Goal: Task Accomplishment & Management: Manage account settings

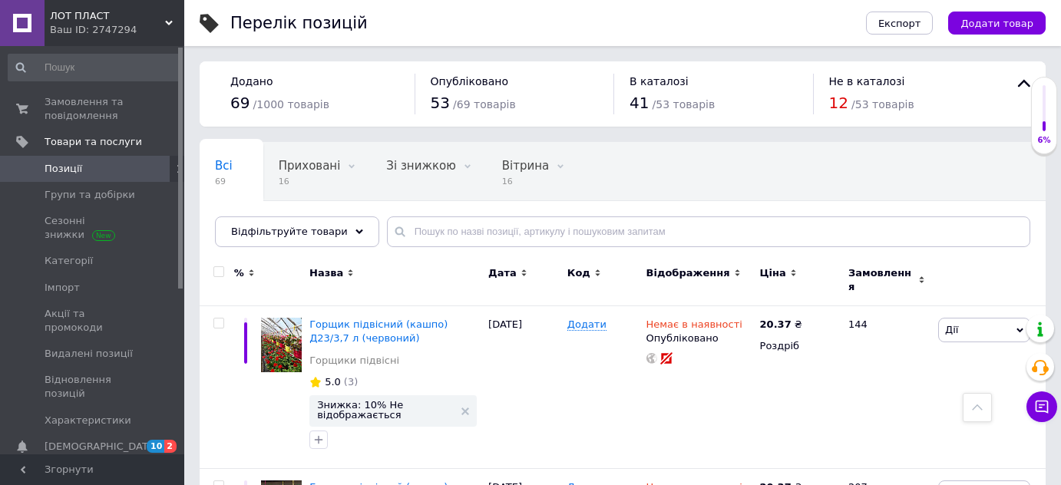
scroll to position [2699, 0]
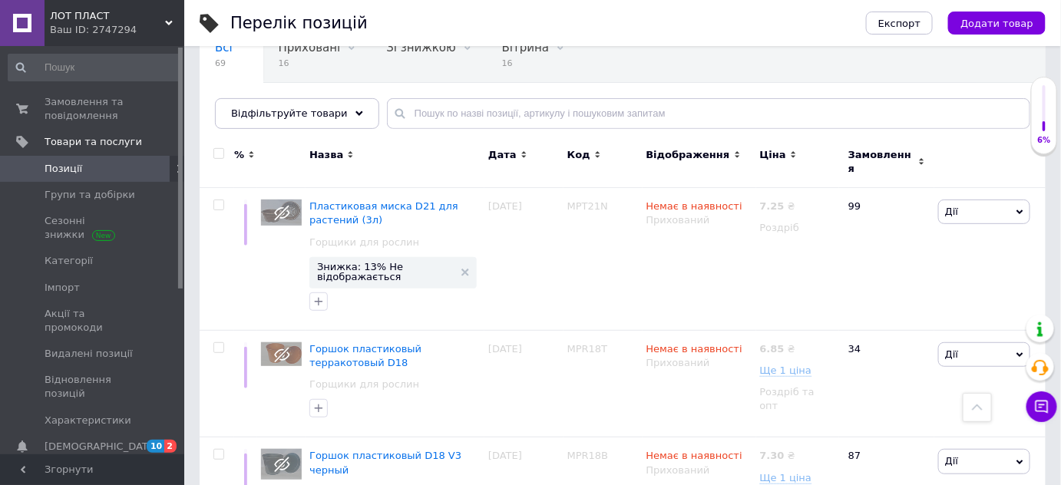
scroll to position [68, 0]
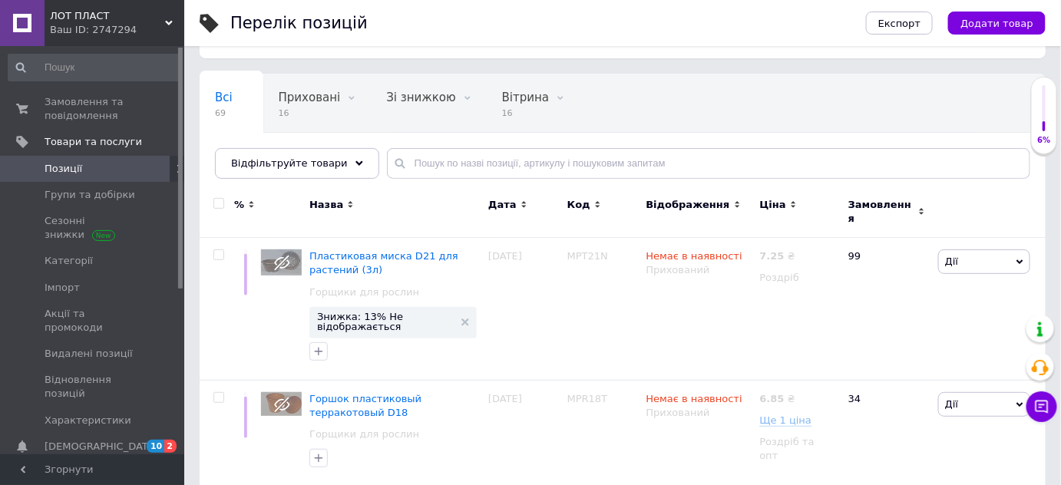
click at [562, 177] on div "Всі 69 Приховані 16 Видалити Редагувати Зі знижкою 0 Видалити Редагувати Вітрин…" at bounding box center [623, 134] width 846 height 127
click at [68, 114] on span "Замовлення та повідомлення" at bounding box center [94, 109] width 98 height 28
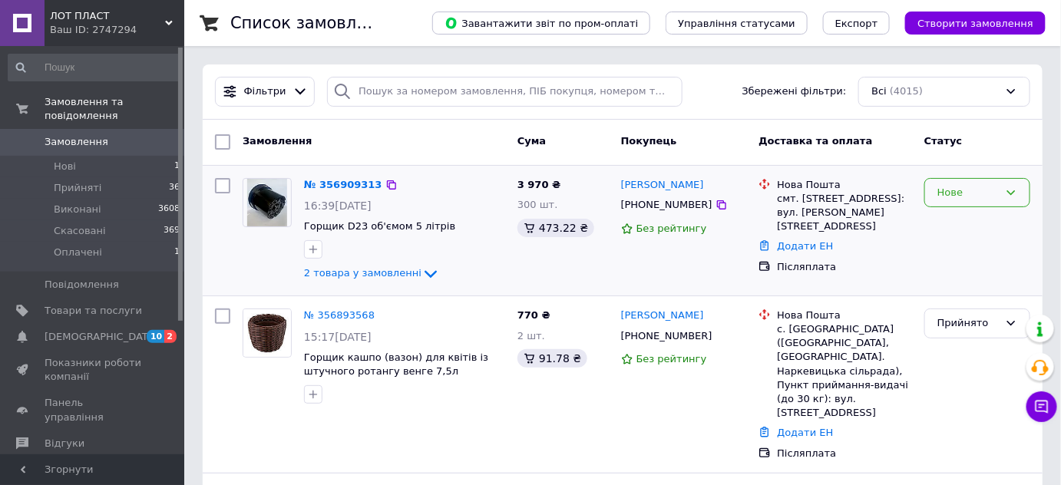
click at [1001, 194] on div "Нове" at bounding box center [978, 193] width 106 height 30
click at [349, 186] on link "№ 356909313" at bounding box center [343, 185] width 78 height 12
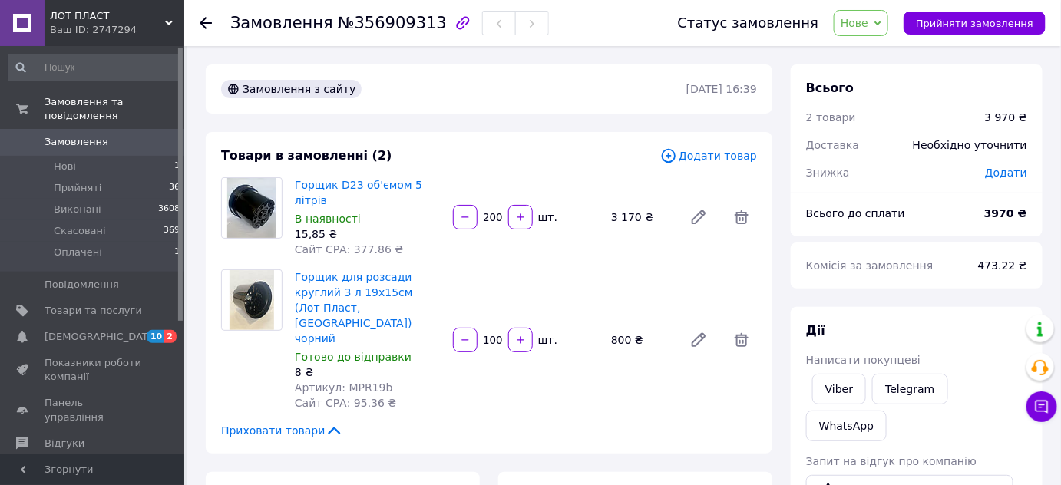
click at [869, 21] on span "Нове" at bounding box center [855, 23] width 28 height 12
click at [875, 53] on li "Прийнято" at bounding box center [870, 53] width 71 height 23
click at [829, 387] on link "Viber" at bounding box center [839, 389] width 54 height 31
click at [81, 135] on span "Замовлення" at bounding box center [77, 142] width 64 height 14
